Goal: Transaction & Acquisition: Purchase product/service

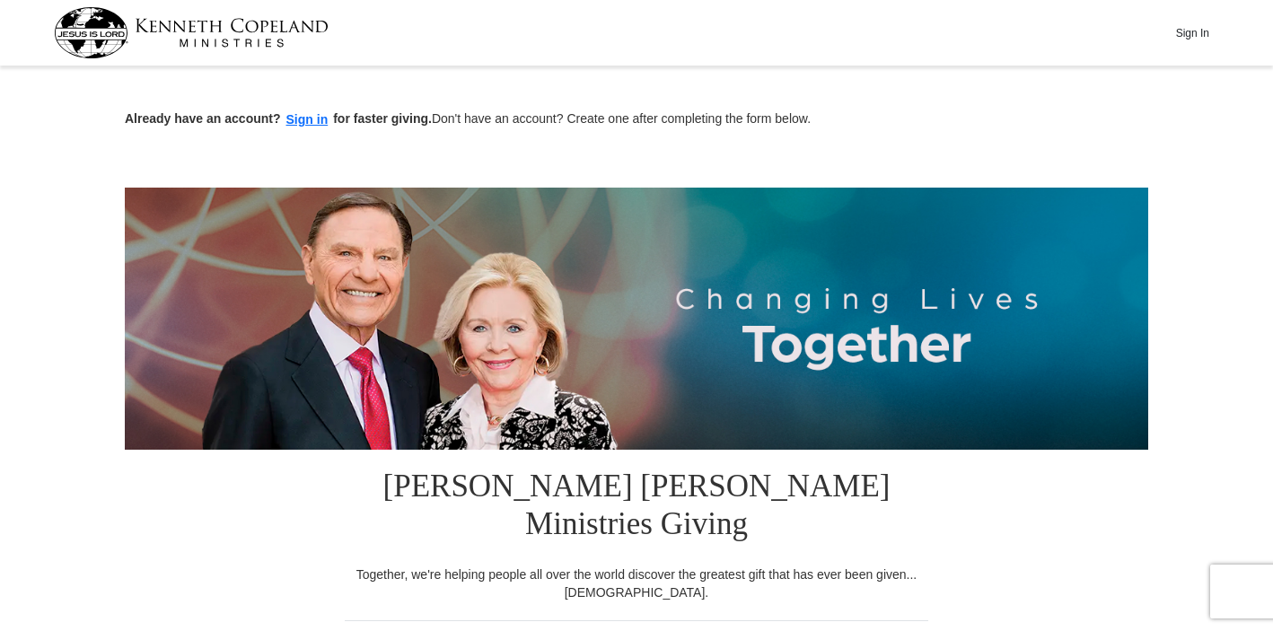
click at [289, 23] on img at bounding box center [191, 32] width 275 height 51
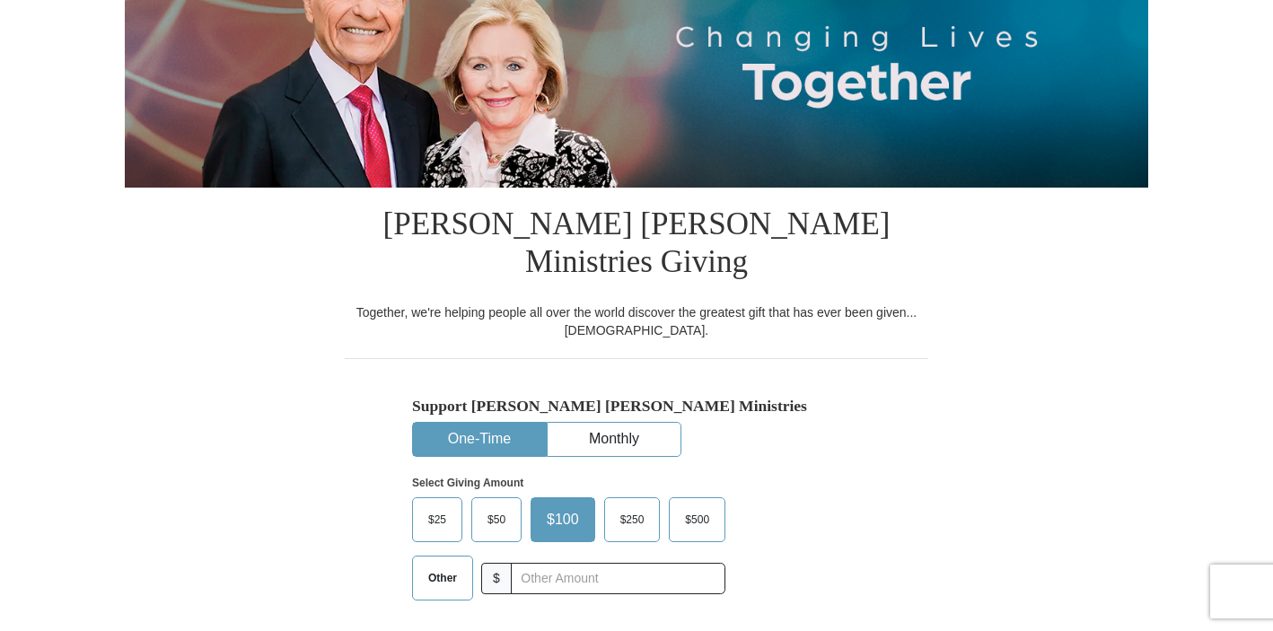
scroll to position [232, 0]
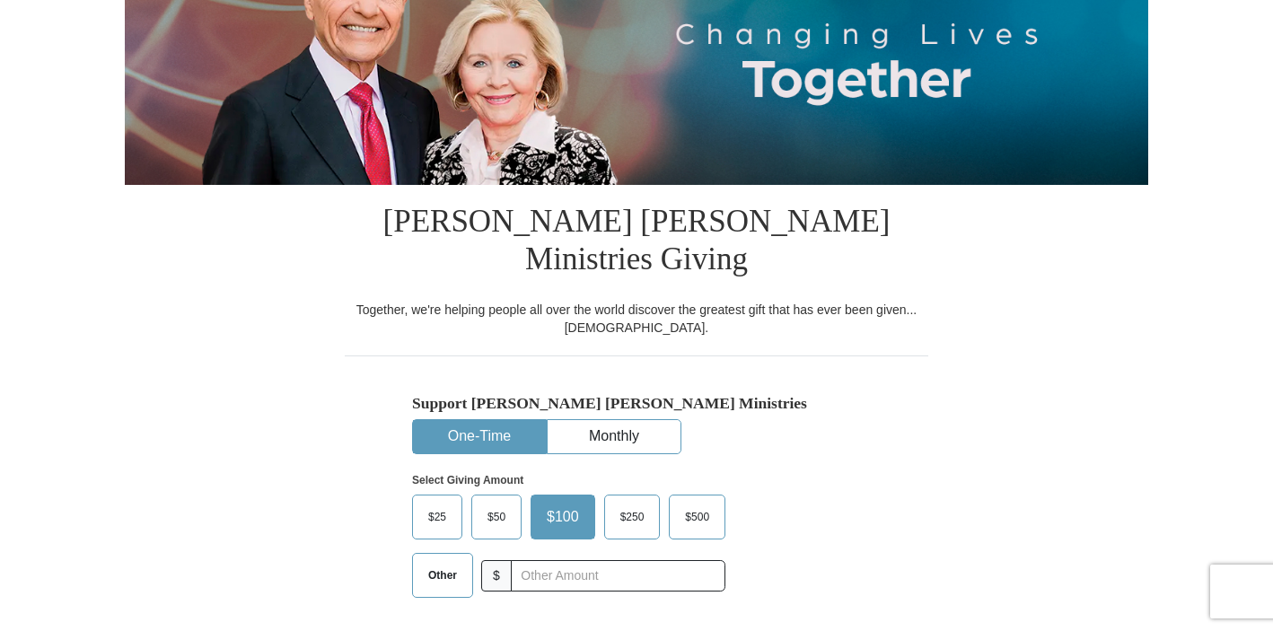
select select "HI"
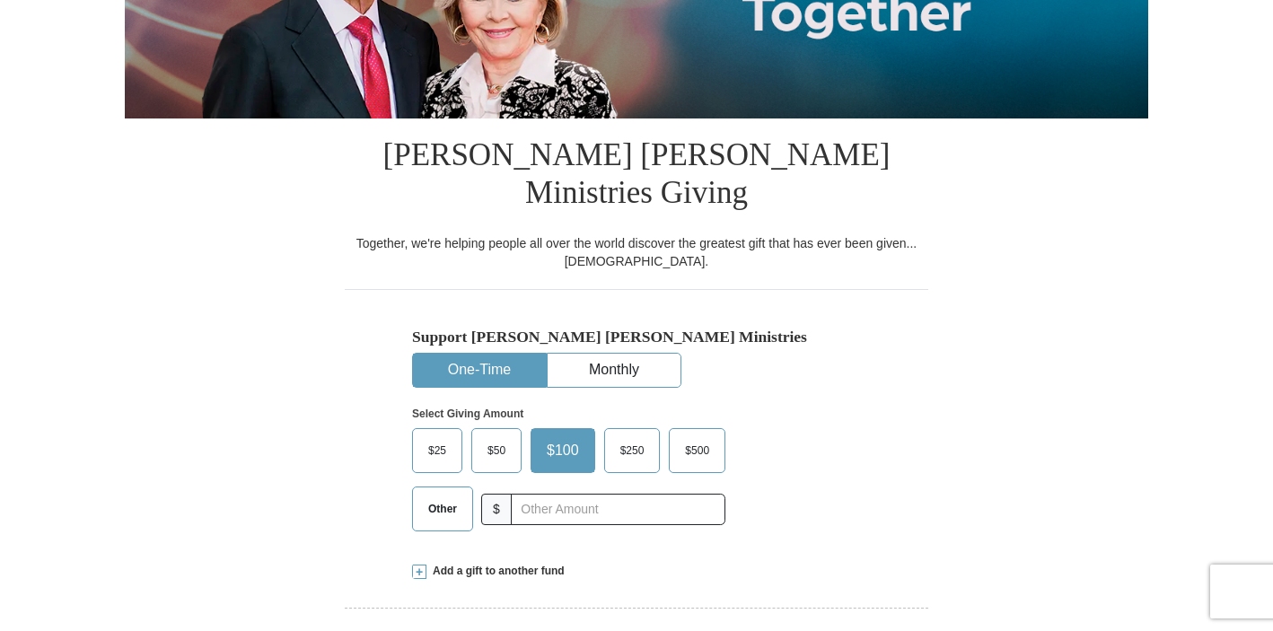
scroll to position [302, 0]
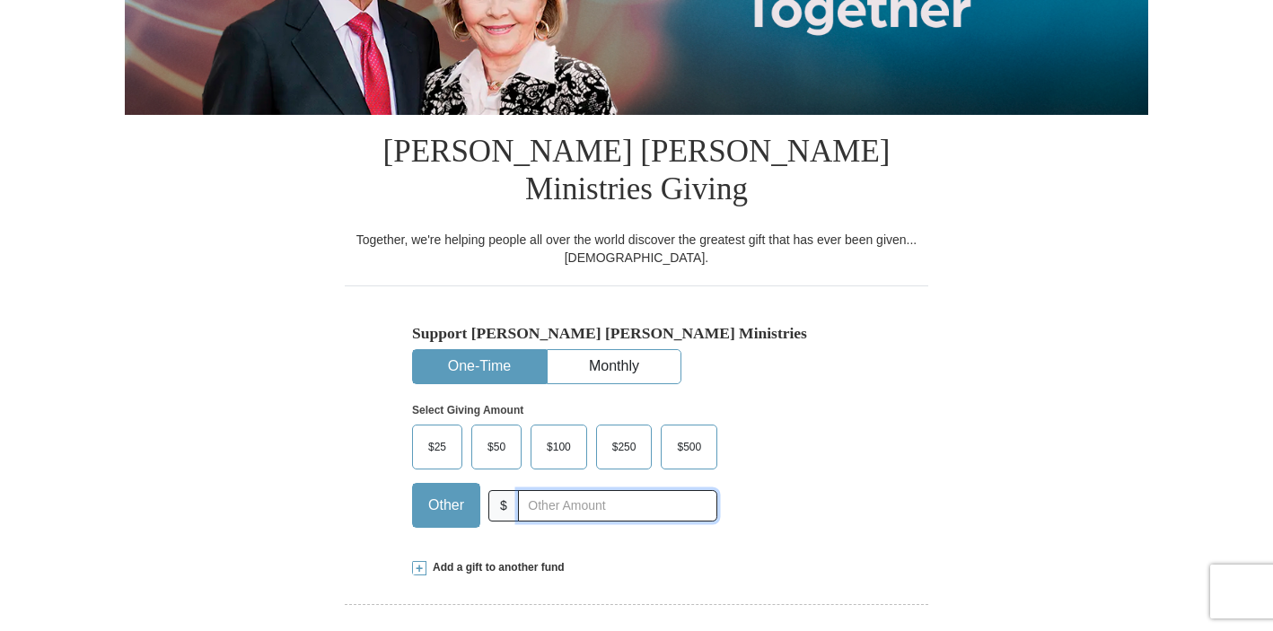
click at [614, 490] on input "text" at bounding box center [617, 505] width 199 height 31
type input "20.00"
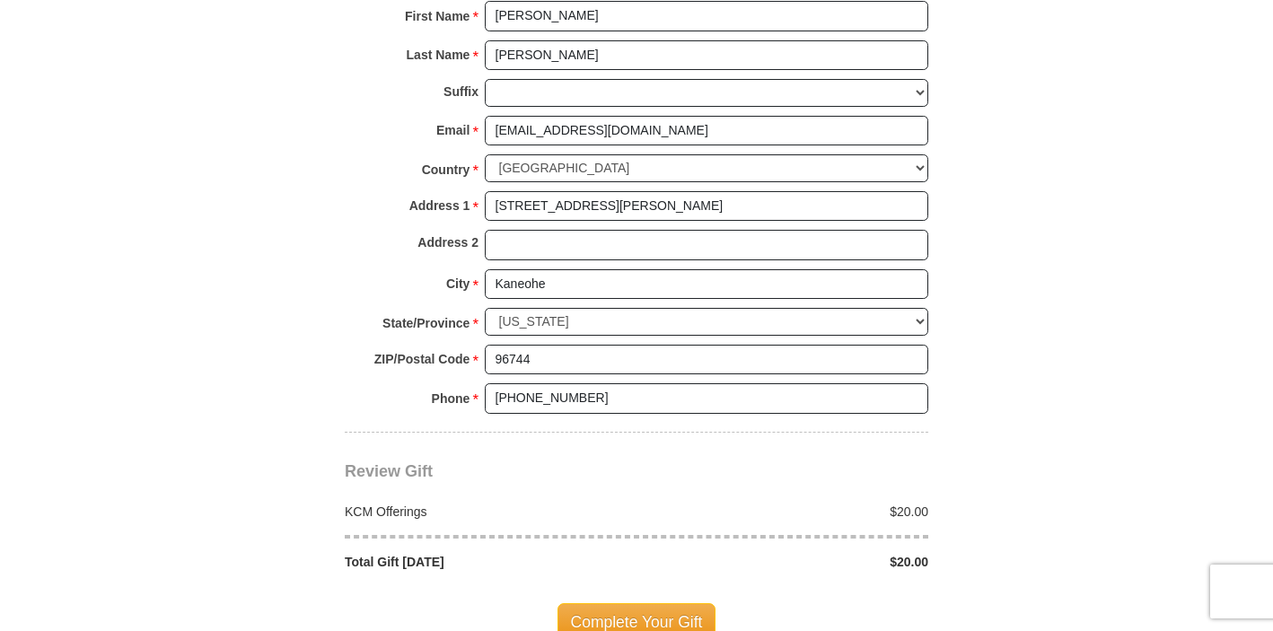
scroll to position [1305, 0]
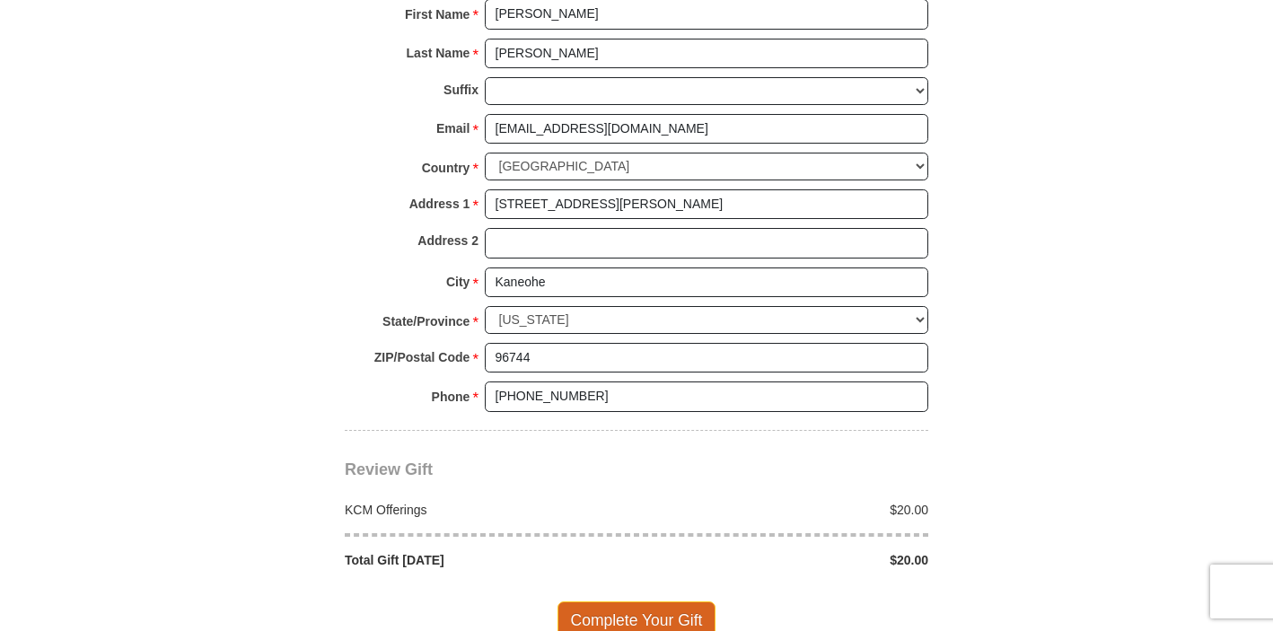
click at [688, 601] on span "Complete Your Gift" at bounding box center [636, 620] width 159 height 38
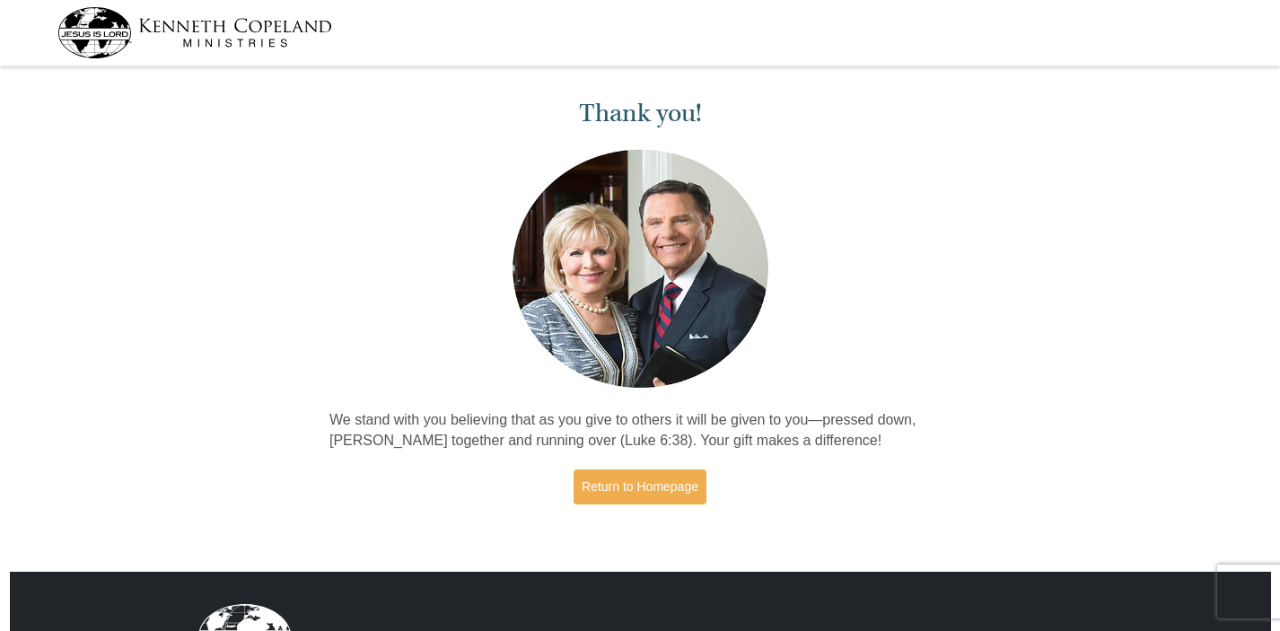
click at [158, 24] on img at bounding box center [194, 32] width 275 height 51
